Goal: Obtain resource: Download file/media

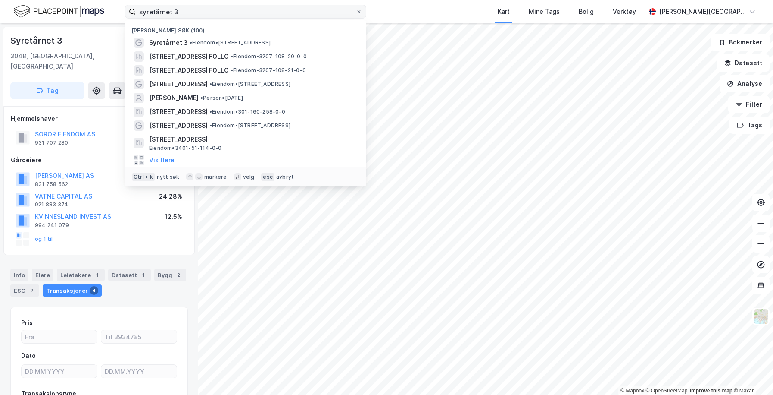
scroll to position [0, 0]
click at [104, 20] on div "syretårnet 3 Nylige søk (100) Syretårnet 3 • Eiendom • [STREET_ADDRESS] • Eiend…" at bounding box center [386, 11] width 773 height 23
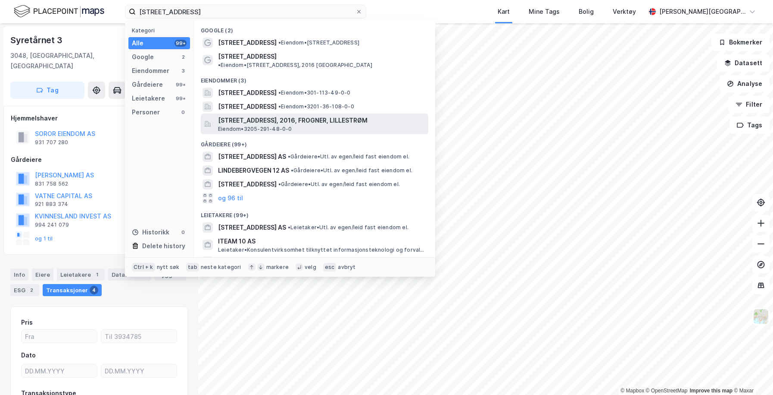
click at [292, 115] on span "[STREET_ADDRESS], 2016, FROGNER, LILLESTRØM" at bounding box center [321, 120] width 207 height 10
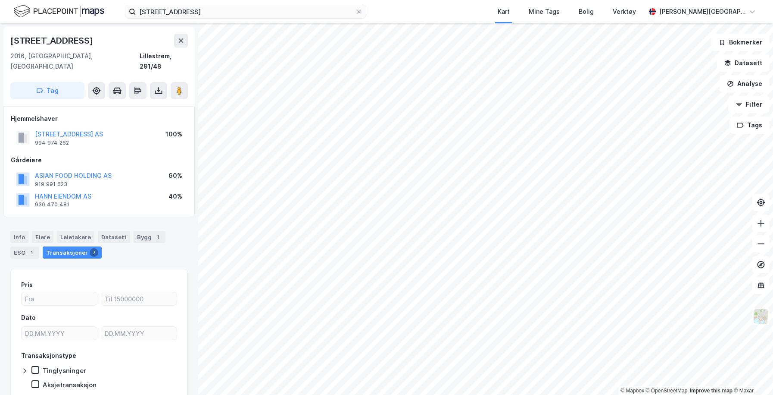
scroll to position [0, 0]
click at [153, 81] on button at bounding box center [158, 89] width 17 height 17
click at [150, 100] on div "Last ned grunnbok" at bounding box center [121, 107] width 92 height 14
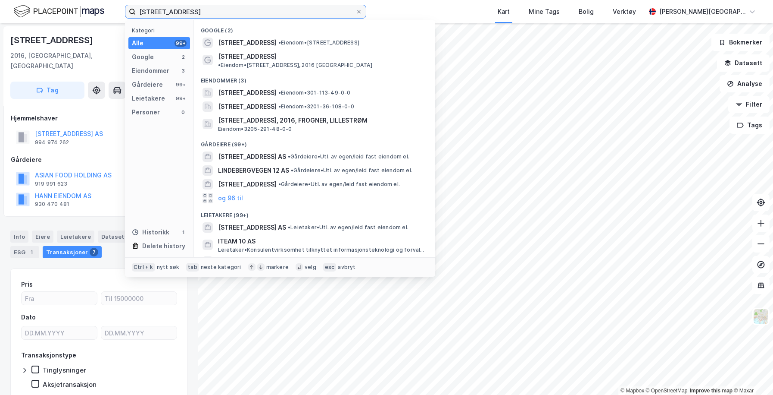
drag, startPoint x: 216, startPoint y: 9, endPoint x: 67, endPoint y: 29, distance: 150.1
click at [67, 29] on div "lindebergveien 10 Kategori Alle 99+ Google 2 Eiendommer 3 Gårdeiere 99+ Leietak…" at bounding box center [386, 197] width 773 height 395
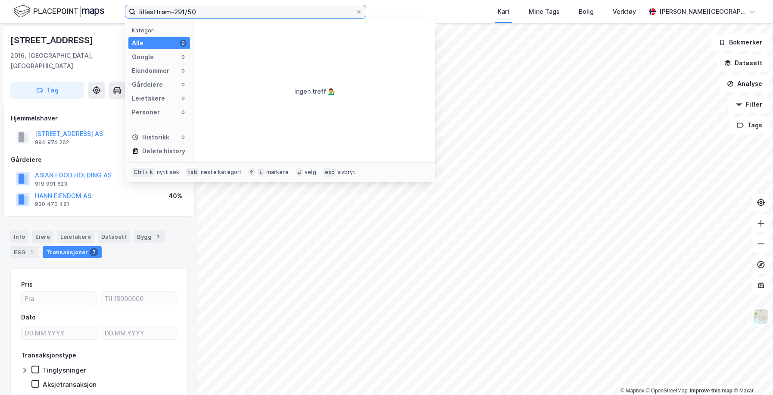
click at [158, 13] on input "lillesttrøm-291/50" at bounding box center [246, 11] width 220 height 13
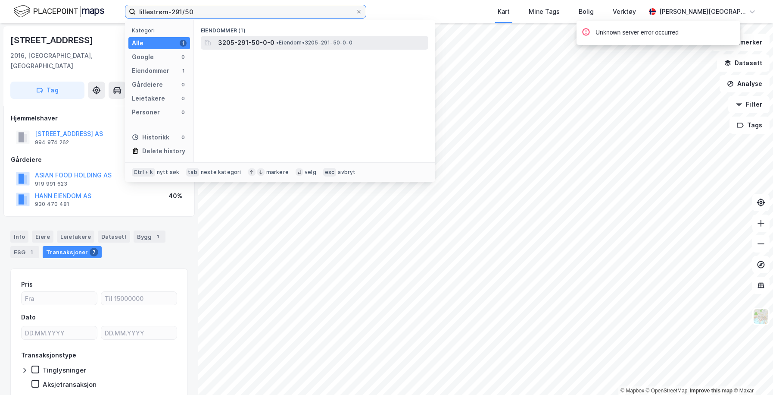
type input "lillestrøm-291/50"
click at [265, 43] on span "3205-291-50-0-0" at bounding box center [246, 43] width 56 height 10
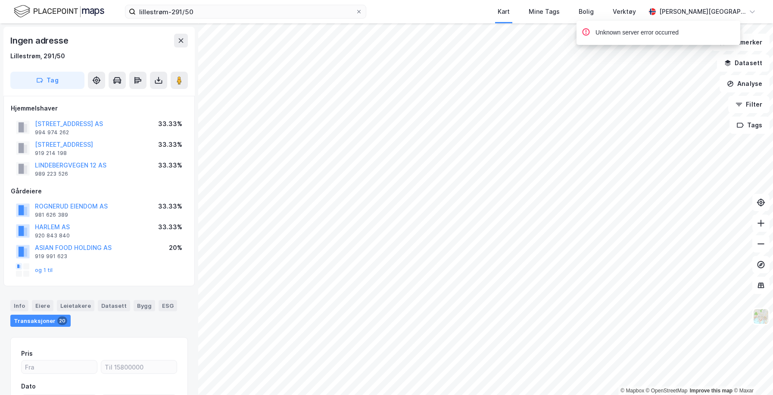
scroll to position [0, 0]
click at [159, 78] on icon at bounding box center [158, 79] width 9 height 9
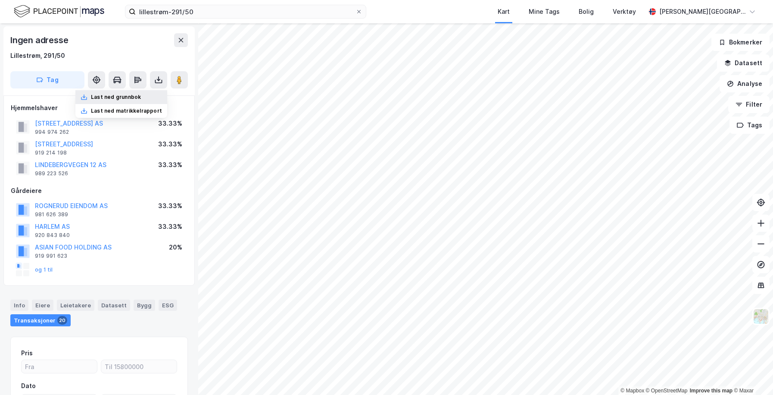
click at [141, 98] on div "Last ned grunnbok" at bounding box center [116, 97] width 50 height 7
